Goal: Transaction & Acquisition: Purchase product/service

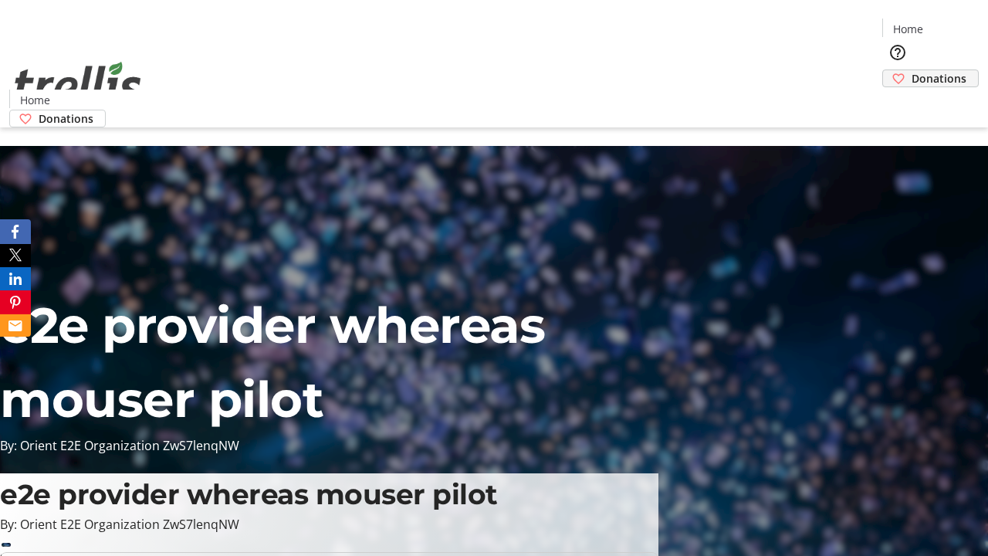
click at [912, 70] on span "Donations" at bounding box center [939, 78] width 55 height 16
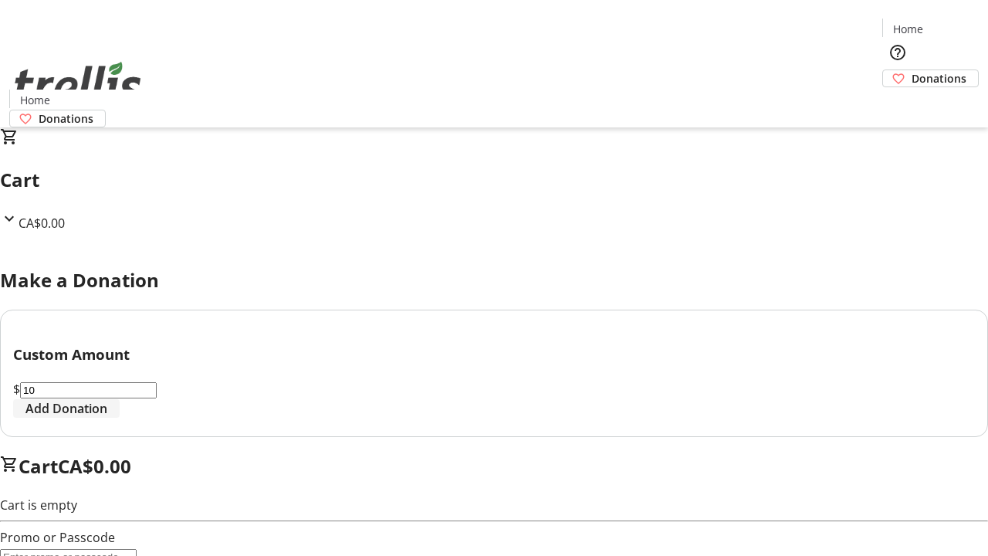
click at [107, 418] on span "Add Donation" at bounding box center [66, 408] width 82 height 19
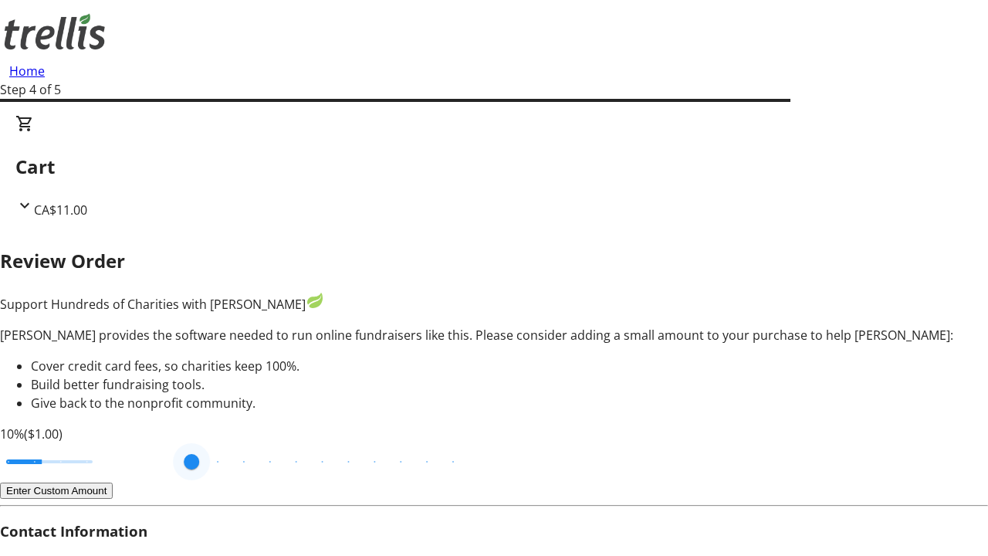
drag, startPoint x: 297, startPoint y: 416, endPoint x: 104, endPoint y: 408, distance: 193.2
type input "3"
click at [104, 445] on input "Cover fees percentage" at bounding box center [49, 462] width 119 height 34
